Goal: Task Accomplishment & Management: Complete application form

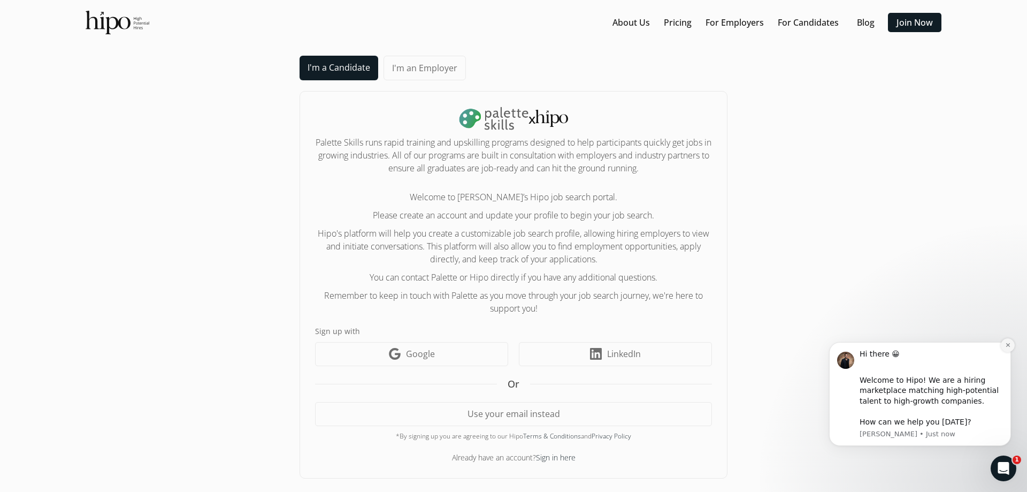
click at [1007, 341] on button "Dismiss notification" at bounding box center [1008, 345] width 14 height 14
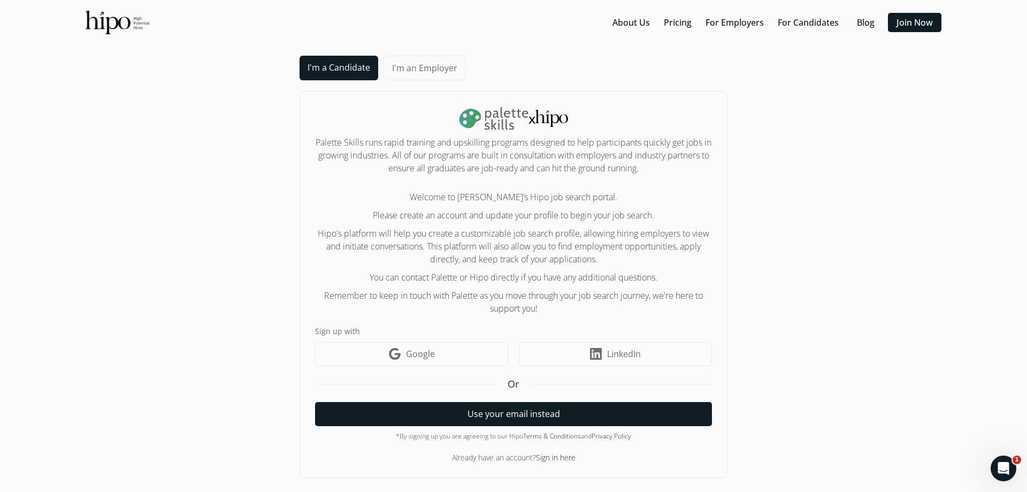
click at [469, 412] on button "Use your email instead" at bounding box center [513, 414] width 397 height 24
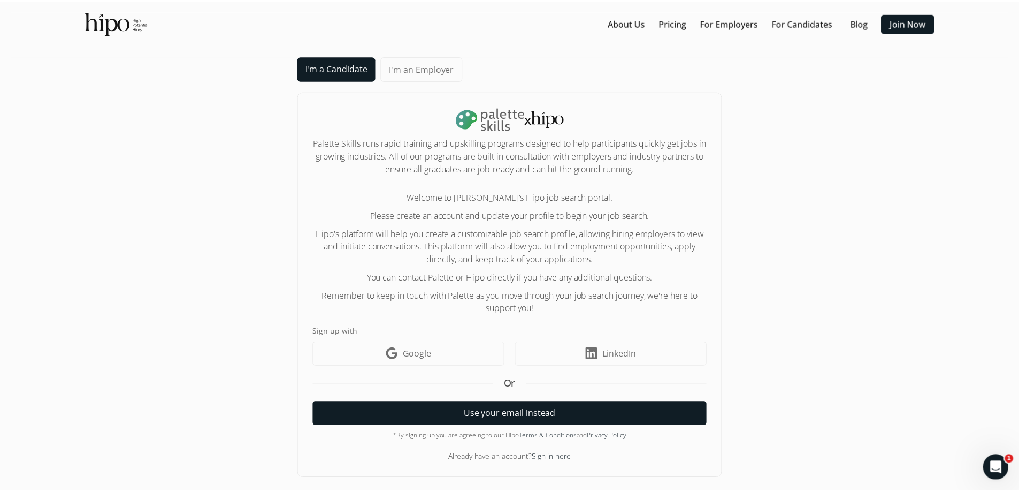
scroll to position [16, 0]
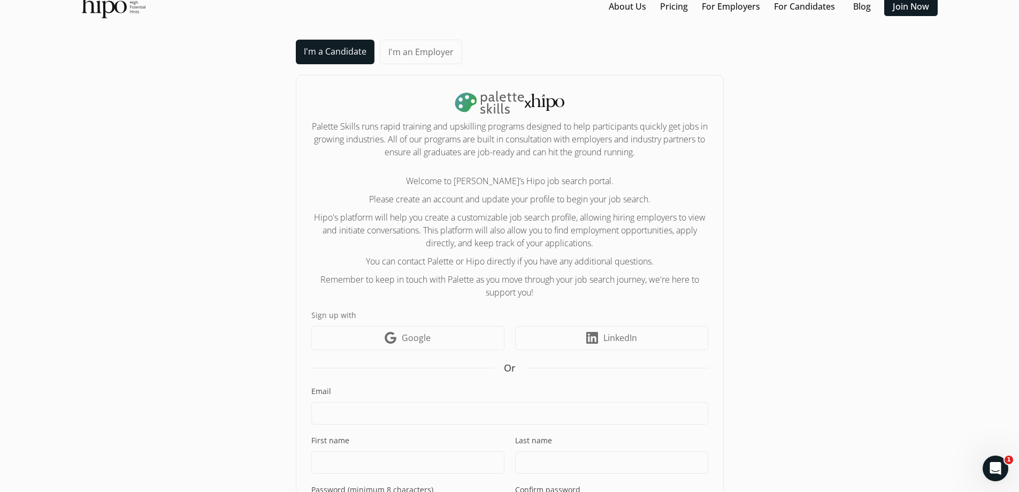
click at [370, 415] on input at bounding box center [509, 413] width 397 height 22
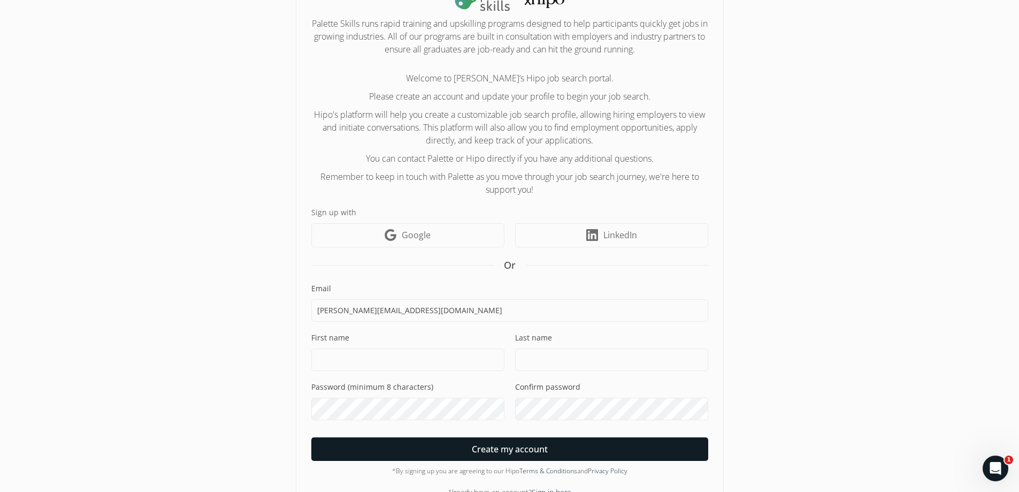
scroll to position [123, 0]
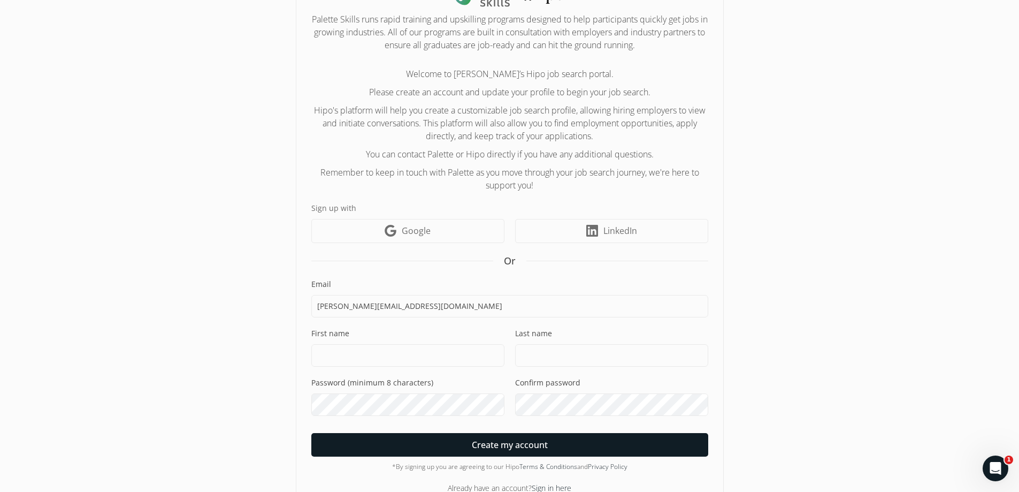
type input "[PERSON_NAME][EMAIL_ADDRESS][DOMAIN_NAME]"
click at [334, 356] on input at bounding box center [407, 355] width 193 height 22
type input "[PERSON_NAME]"
click at [551, 362] on input at bounding box center [611, 355] width 193 height 22
type input "shkyn"
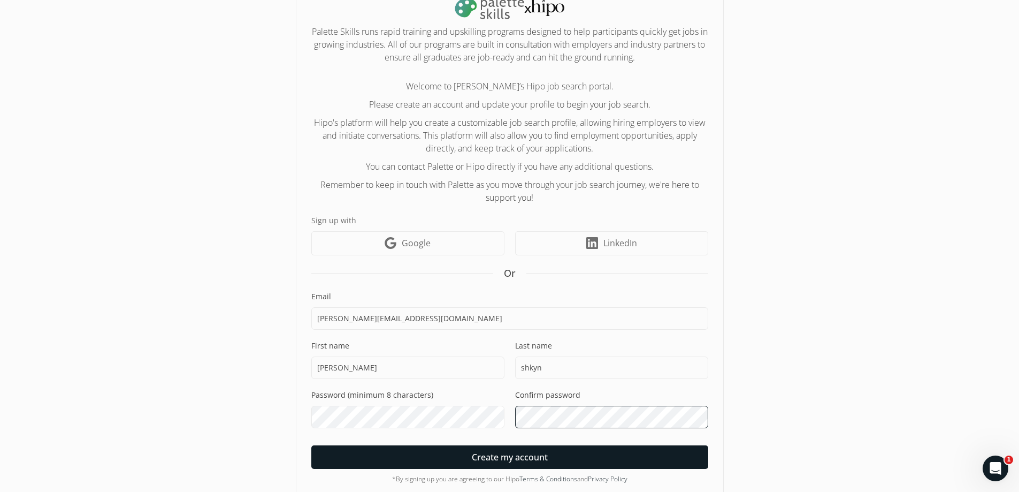
scroll to position [151, 0]
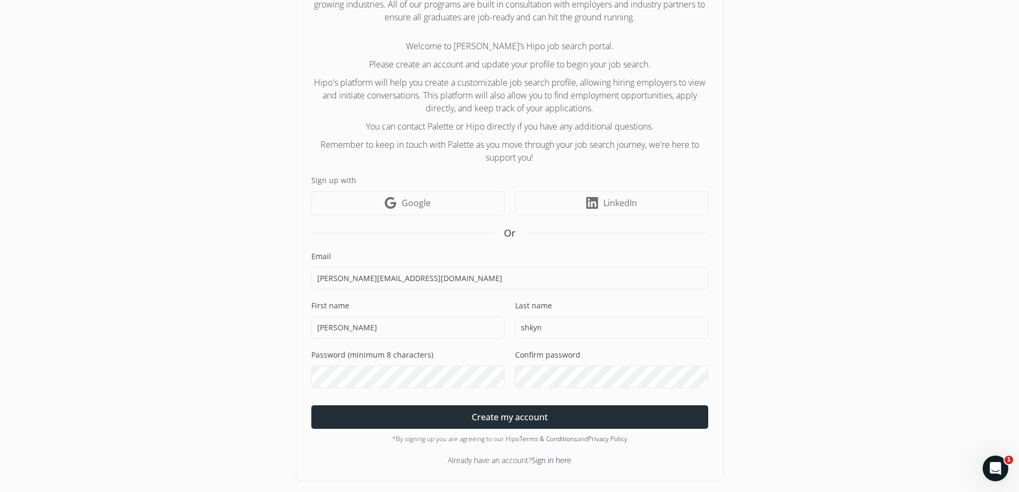
click at [522, 418] on span "Create my account" at bounding box center [510, 416] width 76 height 13
click at [546, 417] on span "Create my account" at bounding box center [510, 416] width 76 height 13
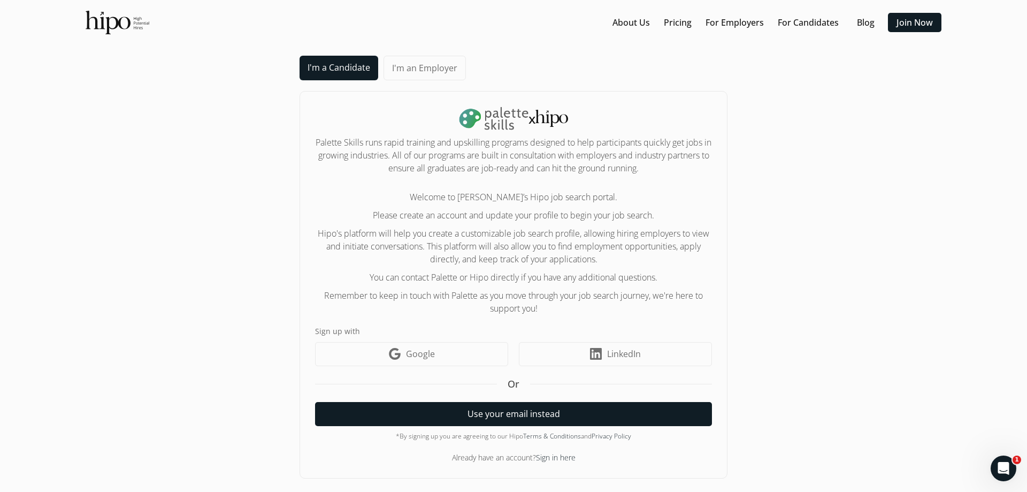
click at [540, 413] on button "Use your email instead" at bounding box center [513, 414] width 397 height 24
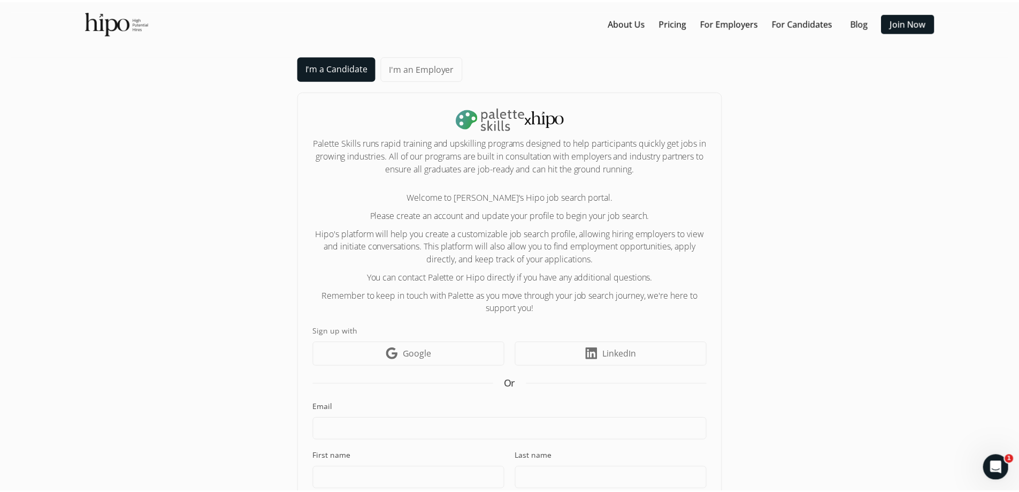
scroll to position [16, 0]
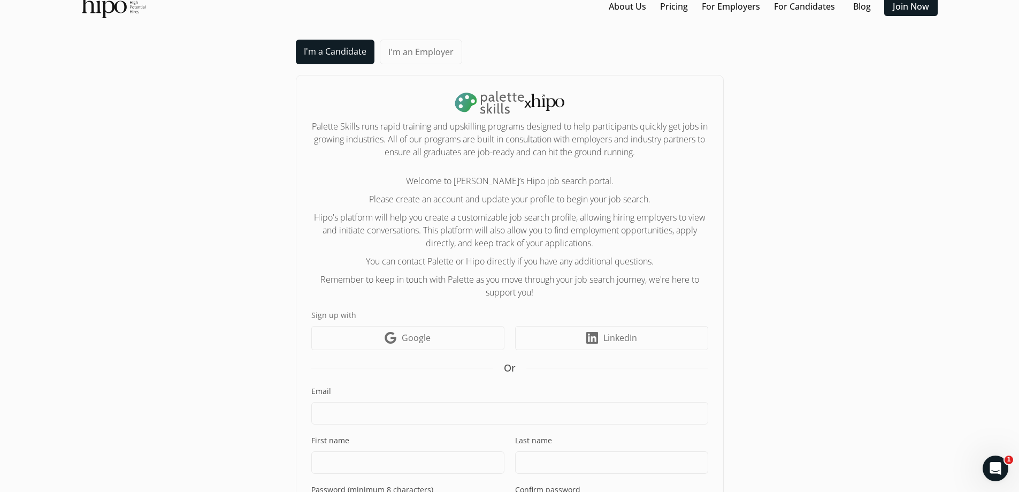
click at [358, 410] on input at bounding box center [509, 413] width 397 height 22
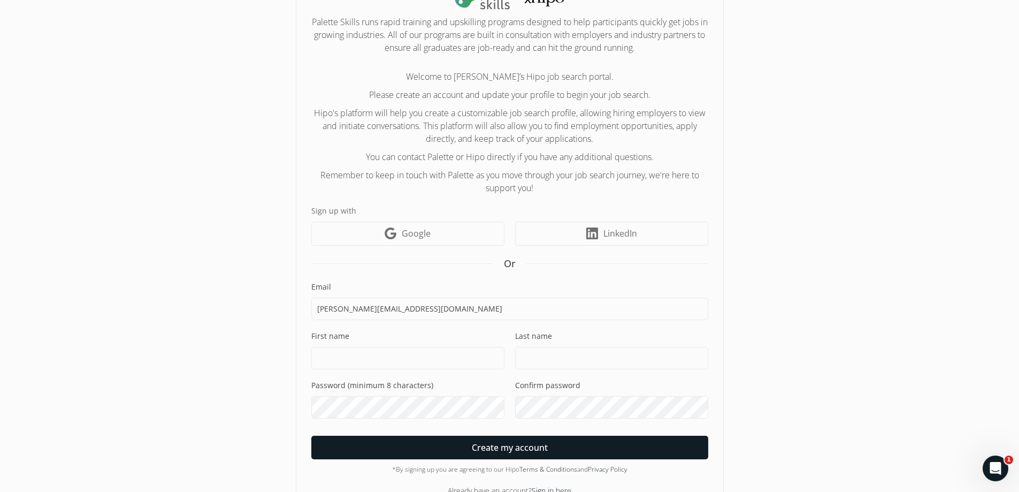
scroll to position [123, 0]
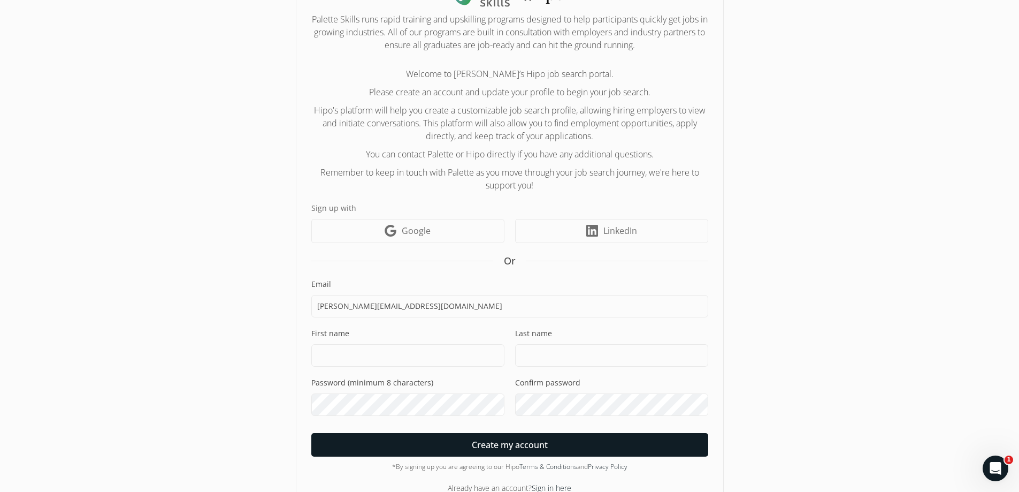
type input "[PERSON_NAME][EMAIL_ADDRESS][DOMAIN_NAME]"
click at [362, 354] on input at bounding box center [407, 355] width 193 height 22
type input "Svitlana"
click at [548, 341] on div "Last name" at bounding box center [611, 347] width 193 height 39
click at [546, 350] on input at bounding box center [611, 355] width 193 height 22
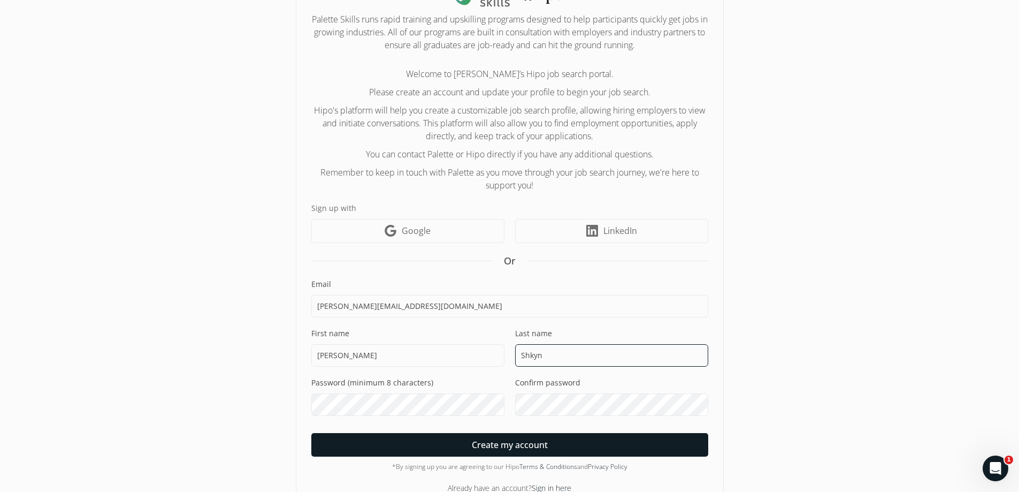
type input "Shkyn"
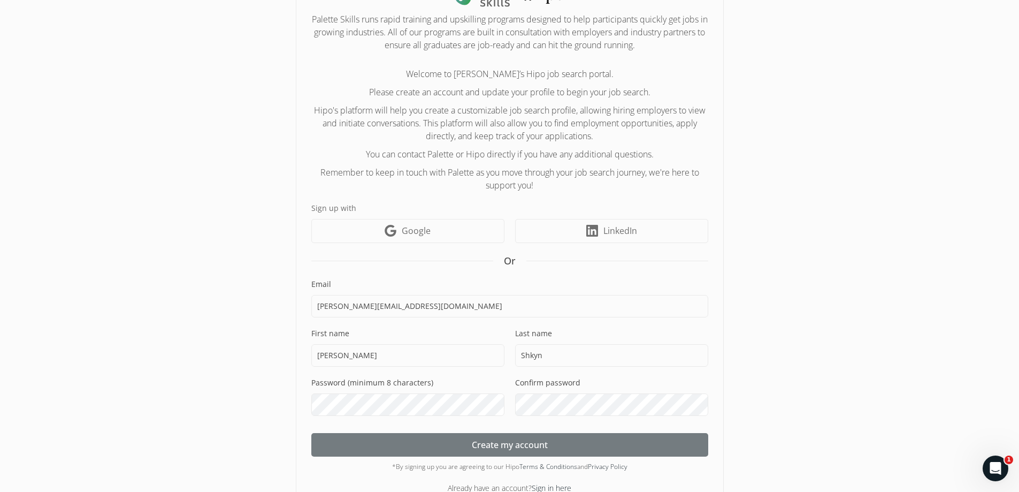
click at [487, 446] on span "Create my account" at bounding box center [510, 444] width 76 height 13
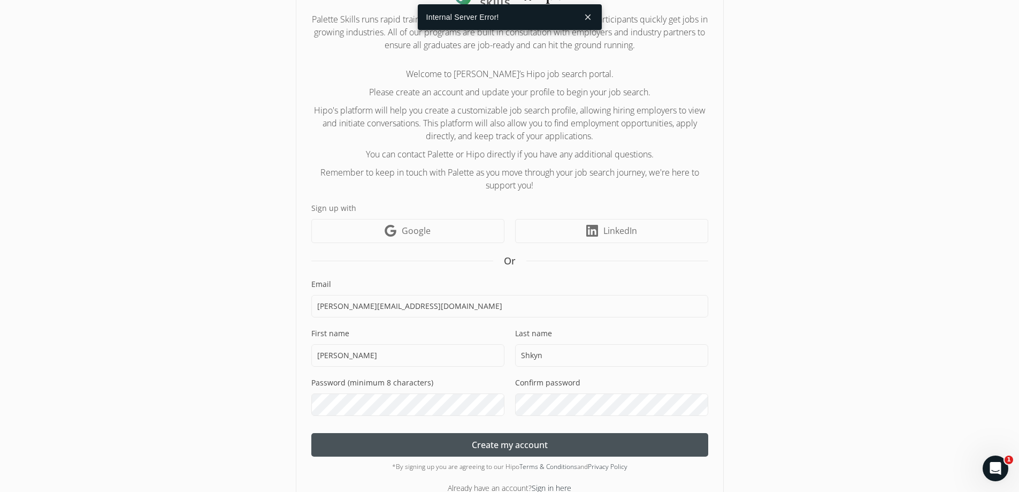
click at [585, 17] on button "close" at bounding box center [587, 16] width 19 height 19
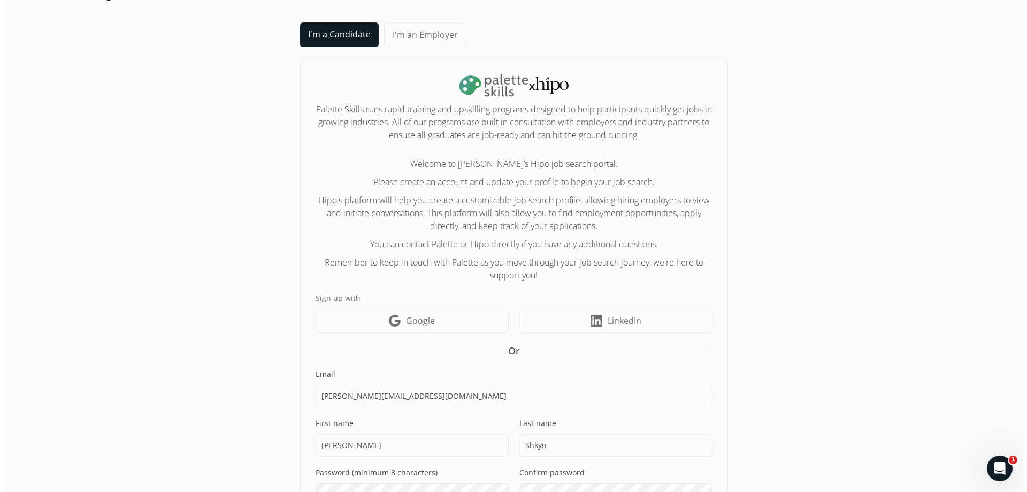
scroll to position [0, 0]
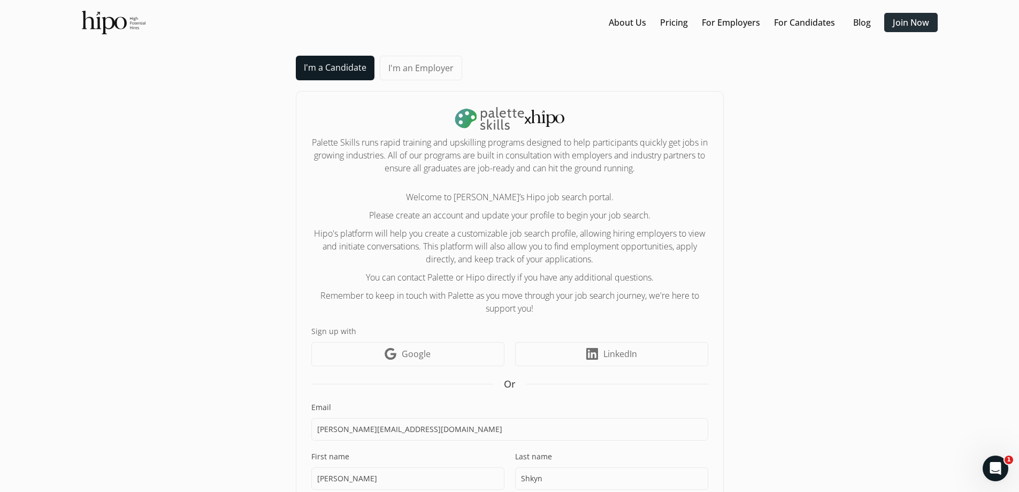
click at [896, 22] on link "Join Now" at bounding box center [911, 22] width 36 height 13
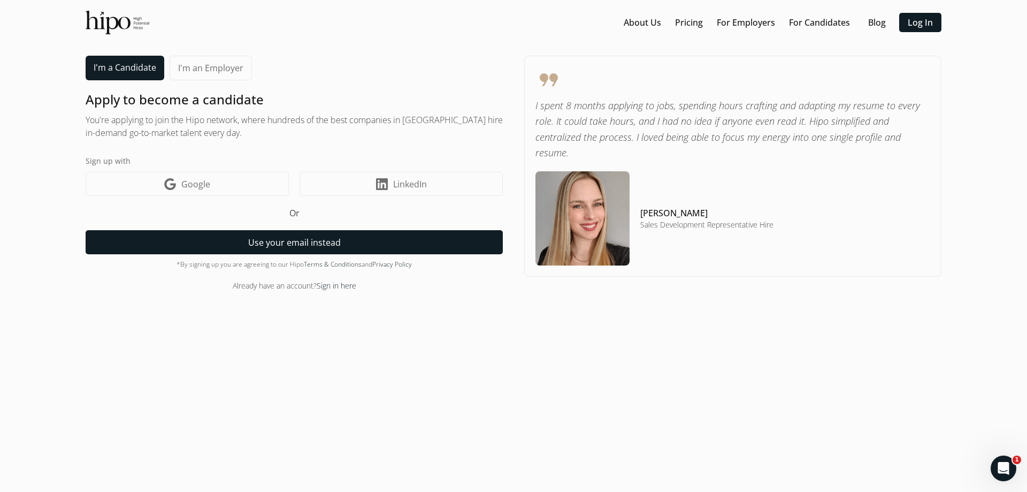
click at [310, 238] on button "Use your email instead" at bounding box center [294, 242] width 417 height 24
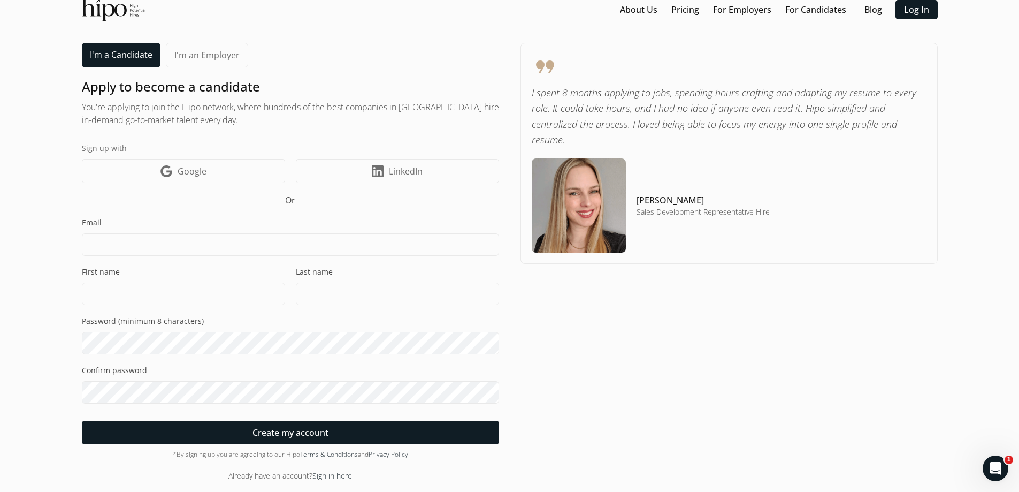
click at [144, 240] on input at bounding box center [290, 244] width 417 height 22
type input "[PERSON_NAME][EMAIL_ADDRESS][DOMAIN_NAME]"
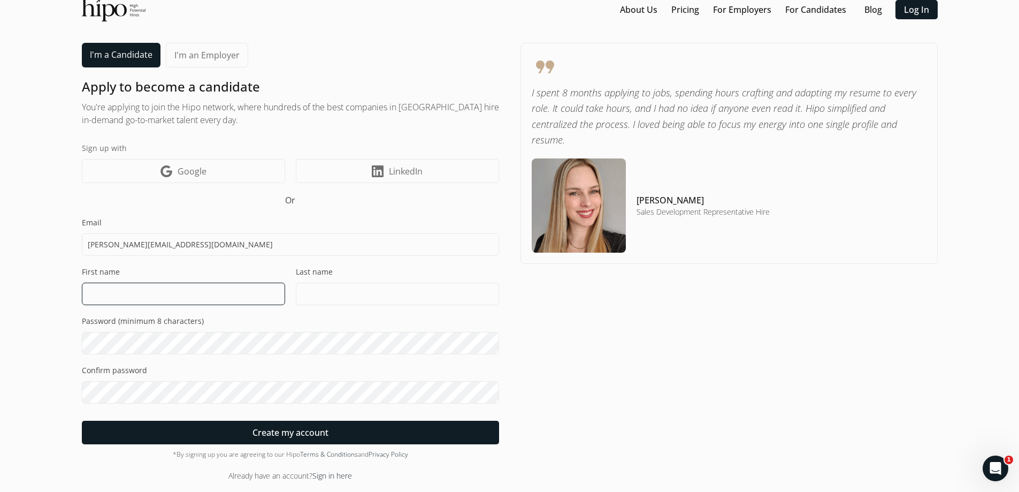
click at [119, 302] on input at bounding box center [183, 293] width 203 height 22
type input "[PERSON_NAME]"
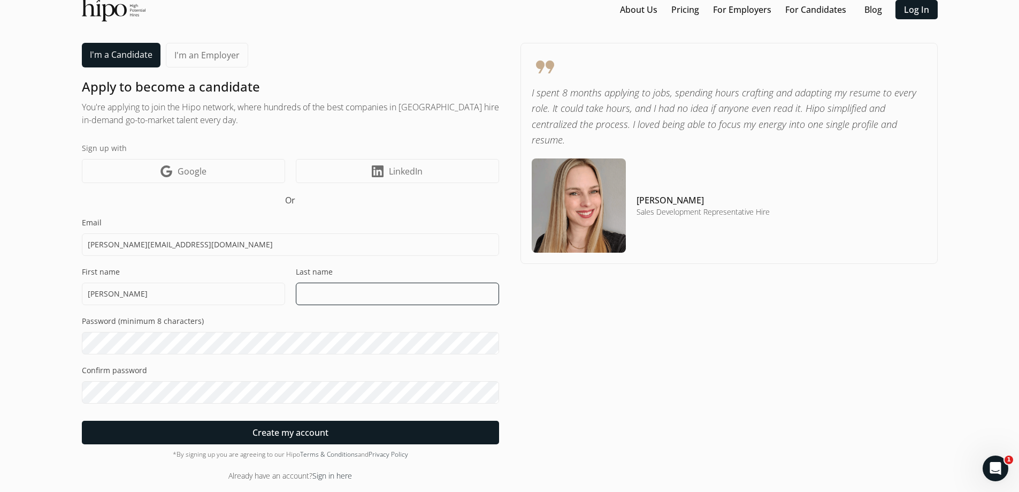
click at [323, 291] on input at bounding box center [397, 293] width 203 height 22
type input "shkyn"
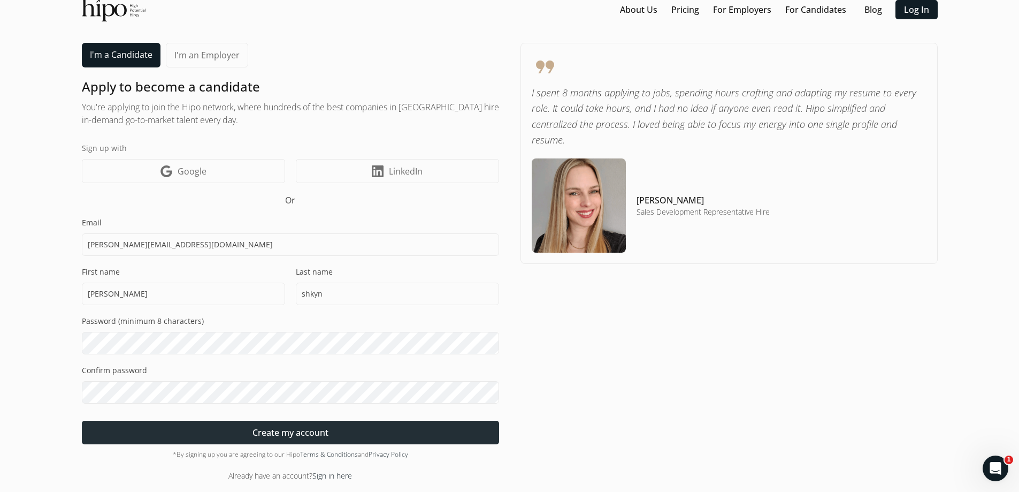
click at [278, 437] on span "Create my account" at bounding box center [291, 432] width 76 height 13
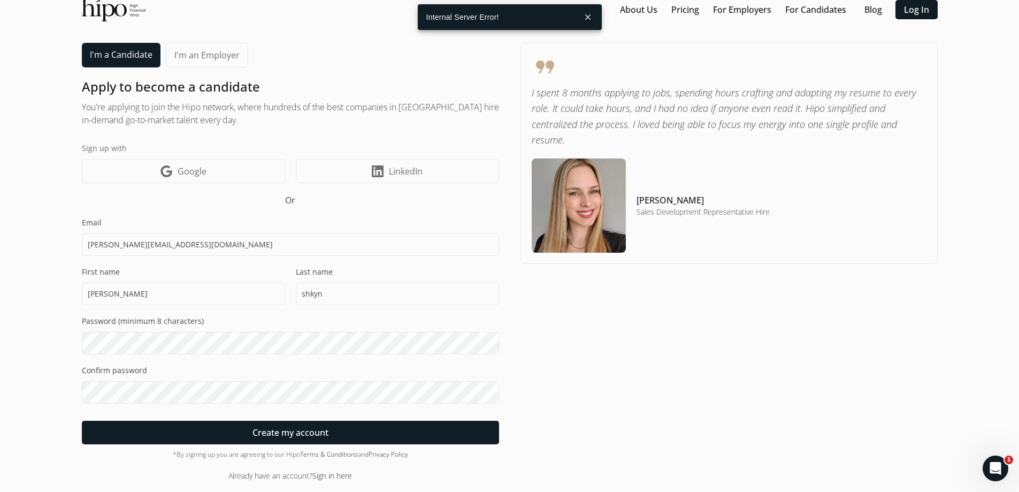
click at [584, 16] on button "close" at bounding box center [587, 16] width 19 height 19
